Goal: Find specific page/section: Find specific page/section

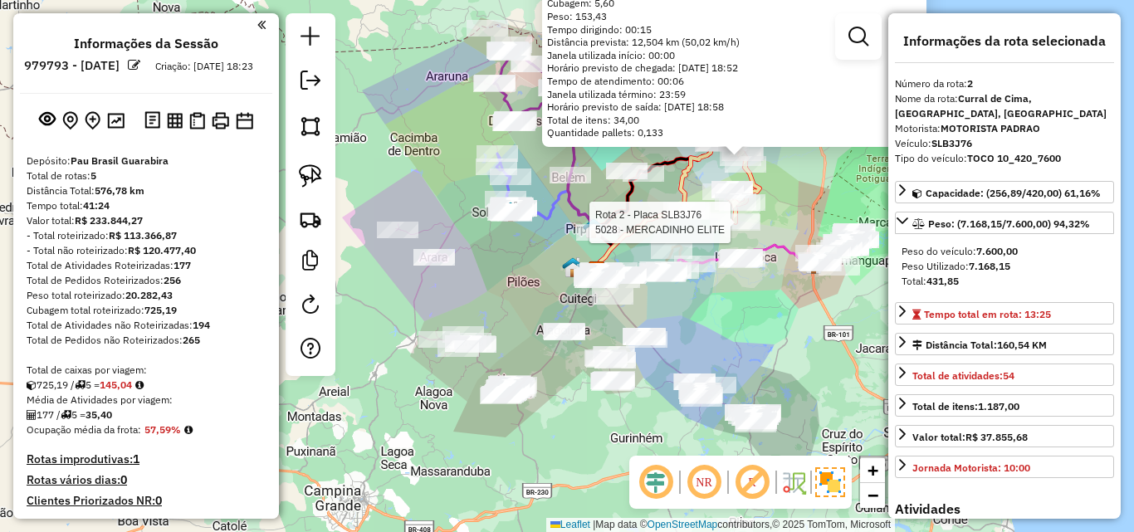
select select "**********"
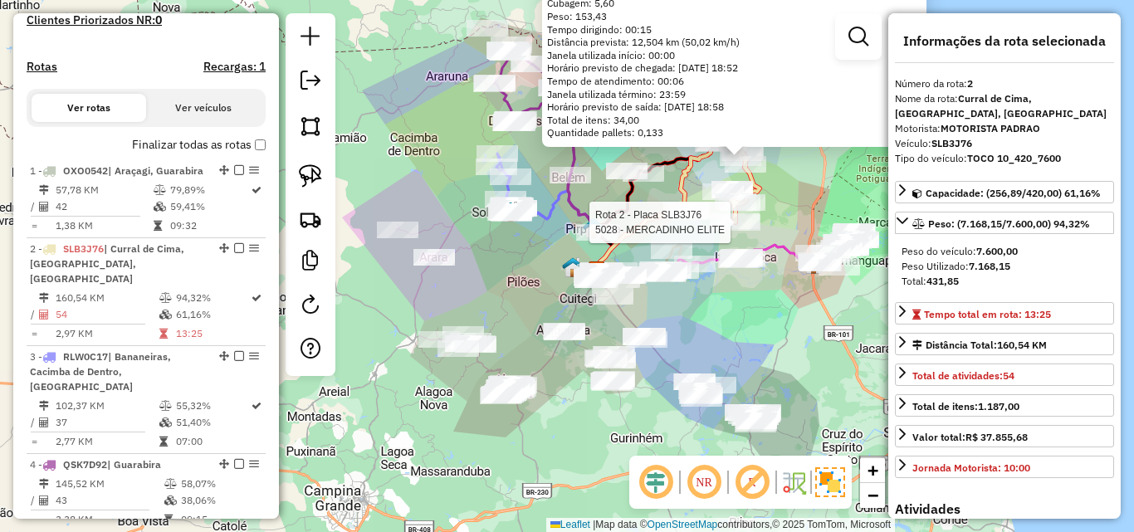
scroll to position [404, 0]
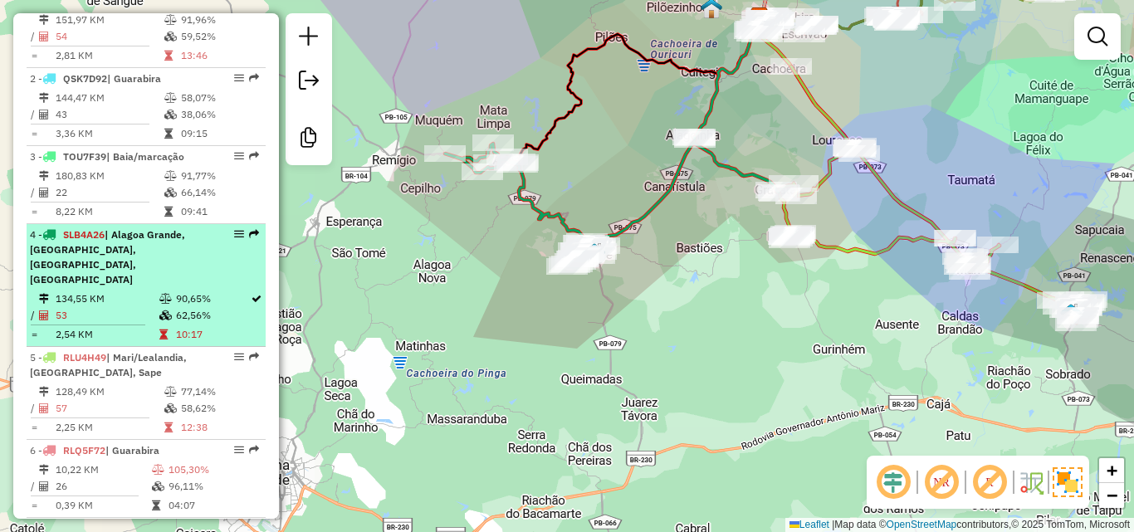
scroll to position [634, 0]
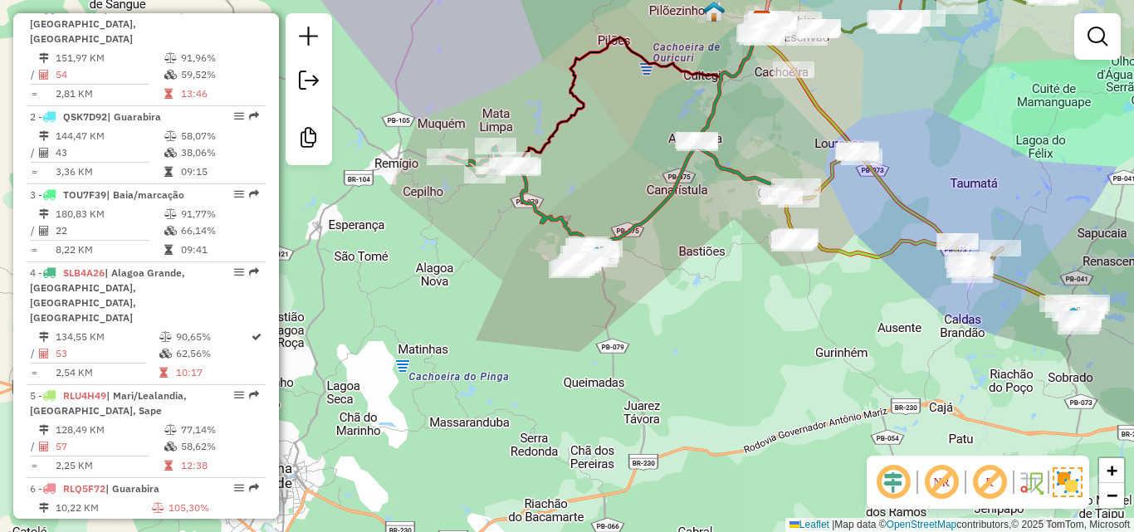
drag, startPoint x: 625, startPoint y: 156, endPoint x: 551, endPoint y: 360, distance: 216.5
click at [556, 281] on div "Janela de atendimento Grade de atendimento Capacidade Transportadoras Veículos …" at bounding box center [567, 266] width 1134 height 532
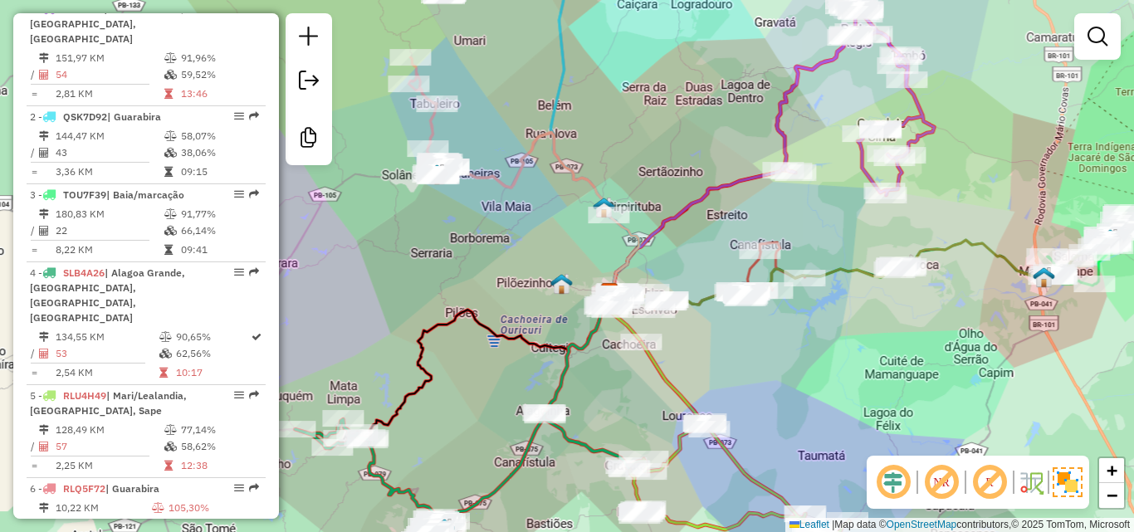
drag, startPoint x: 716, startPoint y: 195, endPoint x: 576, endPoint y: 242, distance: 147.3
click at [576, 241] on div "Janela de atendimento Grade de atendimento Capacidade Transportadoras Veículos …" at bounding box center [567, 266] width 1134 height 532
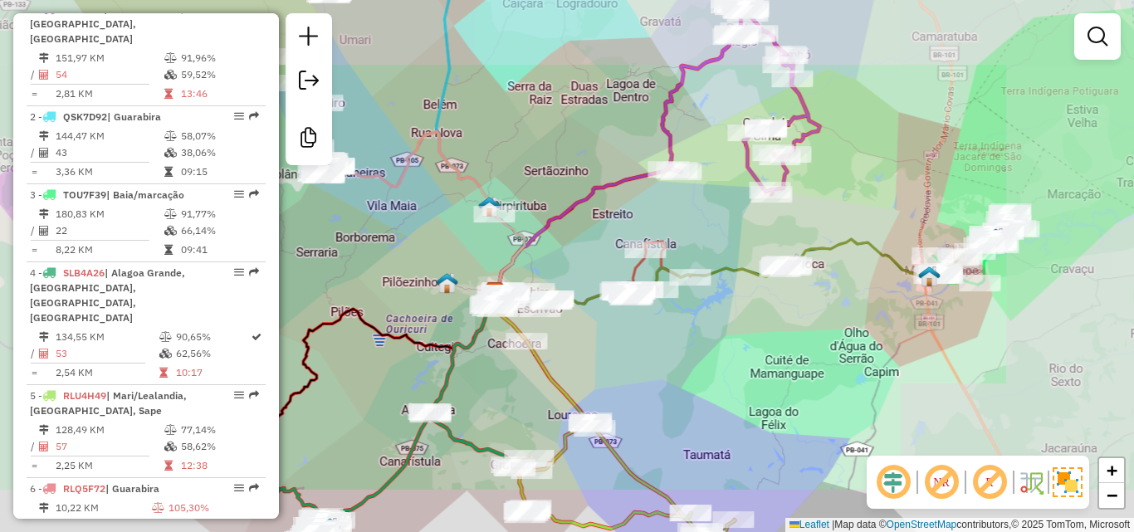
drag, startPoint x: 686, startPoint y: 296, endPoint x: 760, endPoint y: 177, distance: 139.9
click at [739, 183] on div "Janela de atendimento Grade de atendimento Capacidade Transportadoras Veículos …" at bounding box center [567, 266] width 1134 height 532
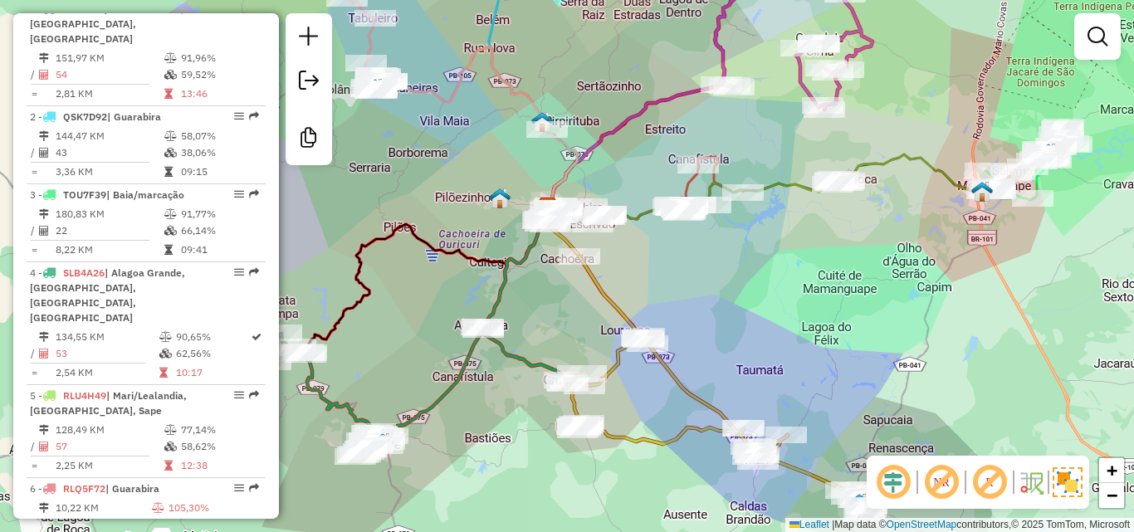
drag, startPoint x: 696, startPoint y: 335, endPoint x: 780, endPoint y: 414, distance: 115.7
click at [769, 406] on div "Janela de atendimento Grade de atendimento Capacidade Transportadoras Veículos …" at bounding box center [567, 266] width 1134 height 532
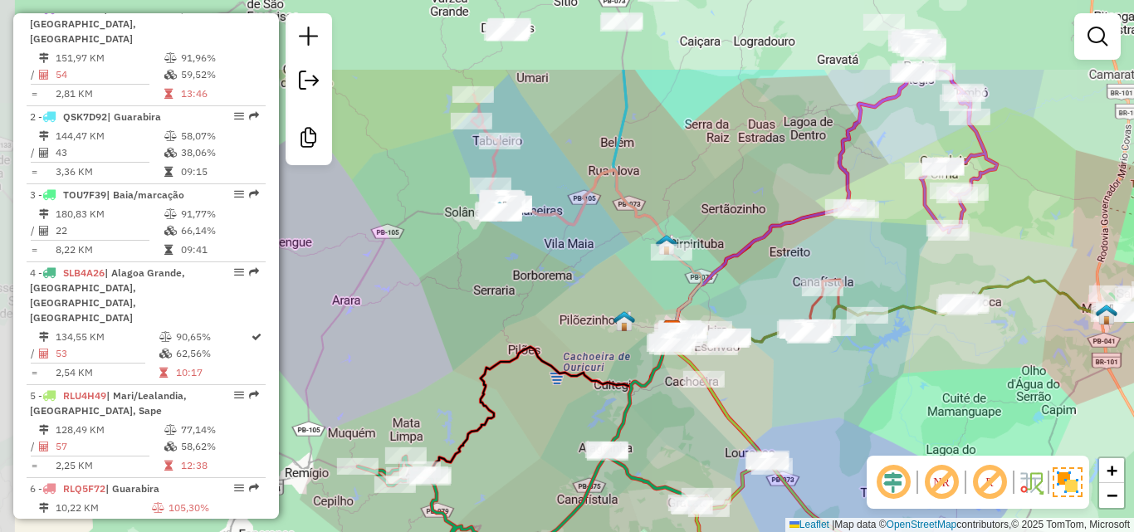
drag, startPoint x: 652, startPoint y: 235, endPoint x: 703, endPoint y: 329, distance: 107.0
click at [672, 252] on icon at bounding box center [572, 173] width 200 height 157
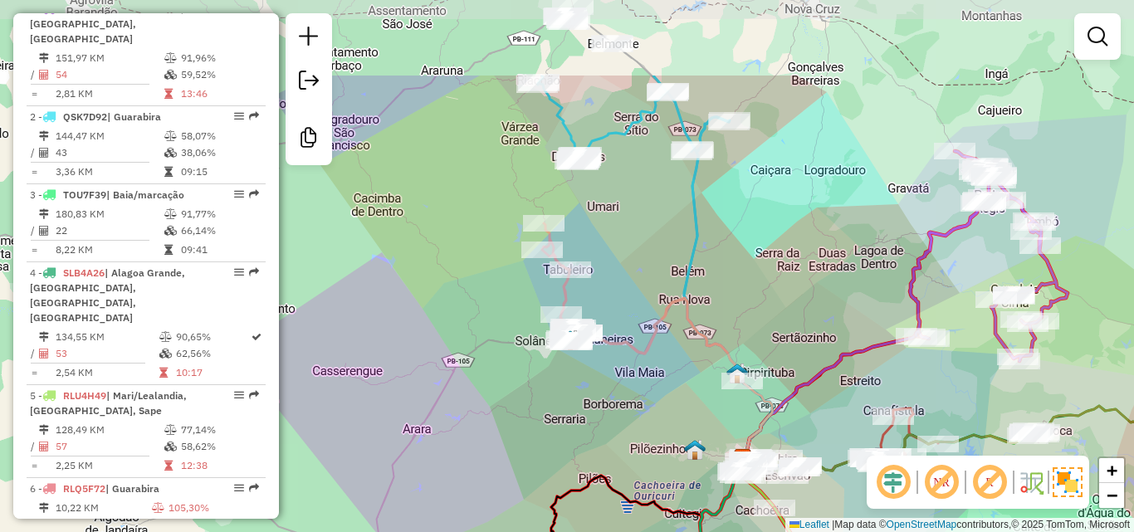
drag, startPoint x: 626, startPoint y: 261, endPoint x: 623, endPoint y: 286, distance: 25.1
click at [626, 274] on div "Janela de atendimento Grade de atendimento Capacidade Transportadoras Veículos …" at bounding box center [567, 266] width 1134 height 532
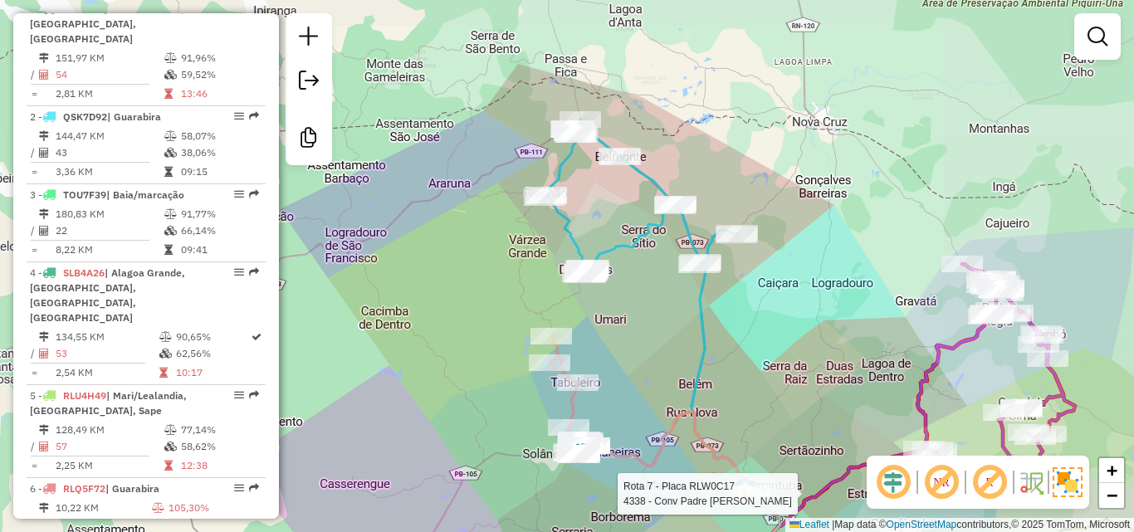
click at [590, 143] on div at bounding box center [576, 134] width 42 height 17
select select "**********"
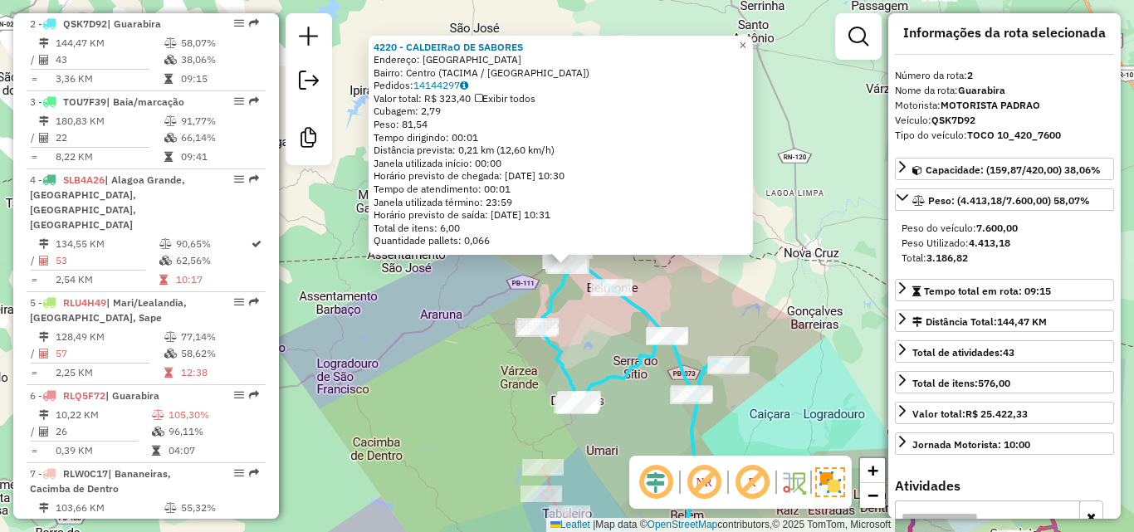
scroll to position [0, 0]
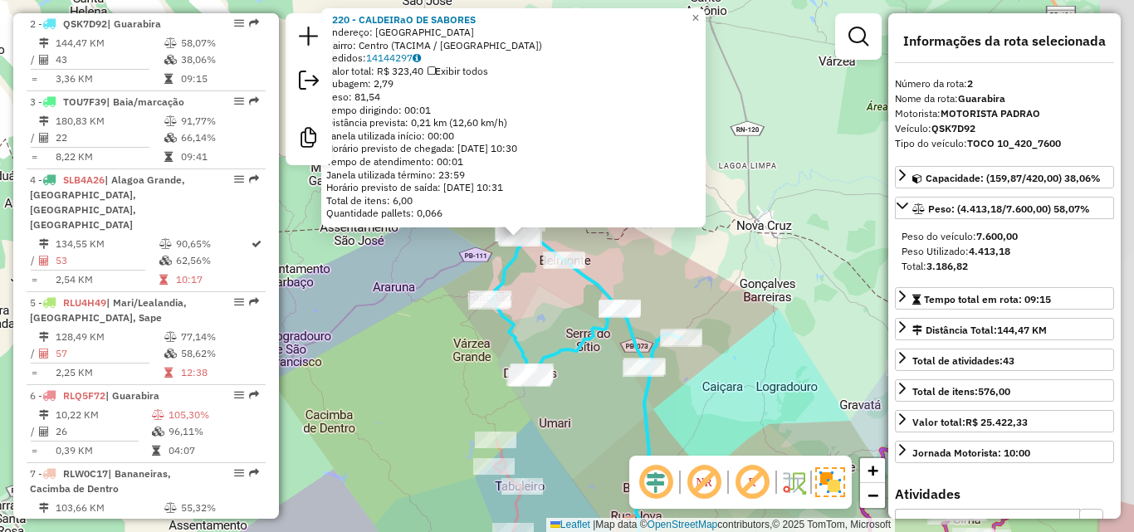
drag, startPoint x: 845, startPoint y: 377, endPoint x: 805, endPoint y: 345, distance: 52.0
click at [811, 353] on div "4220 - CALDEIRaO DE SABORES Endereço: Rua Santa Rita SN Bairro: Centro (TACIMA …" at bounding box center [567, 266] width 1134 height 532
